Goal: Information Seeking & Learning: Learn about a topic

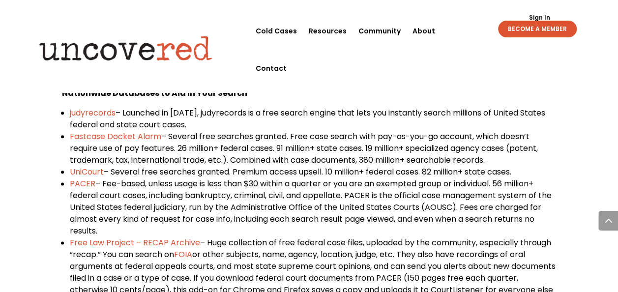
scroll to position [541, 0]
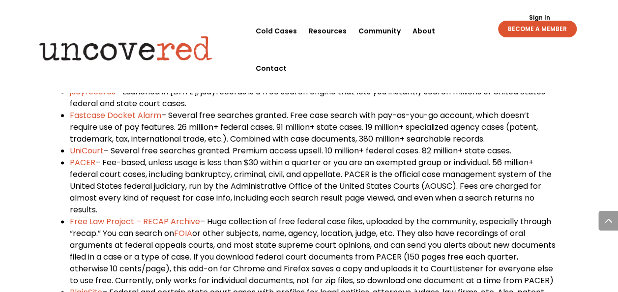
click at [154, 220] on span "Free Law Project – RECAP Archive" at bounding box center [135, 221] width 130 height 11
